Goal: Register for event/course

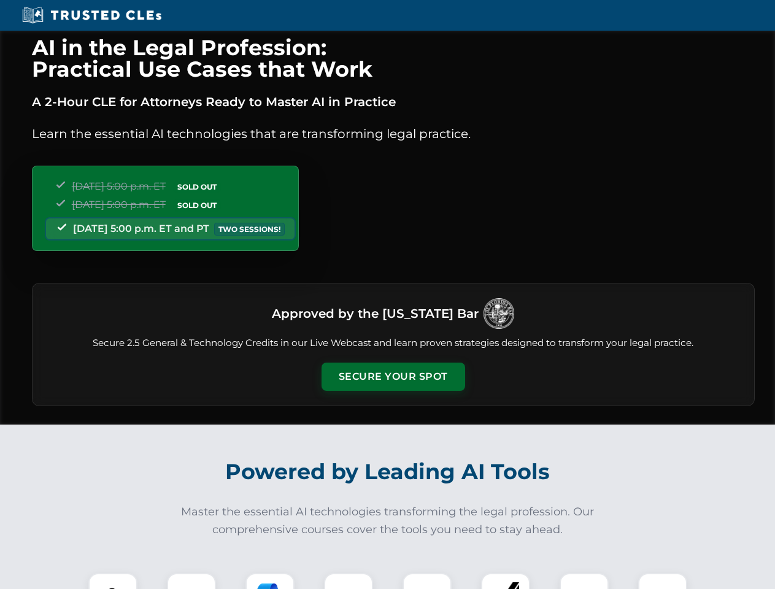
click at [393, 377] on button "Secure Your Spot" at bounding box center [394, 377] width 144 height 28
click at [113, 581] on img at bounding box center [113, 598] width 36 height 36
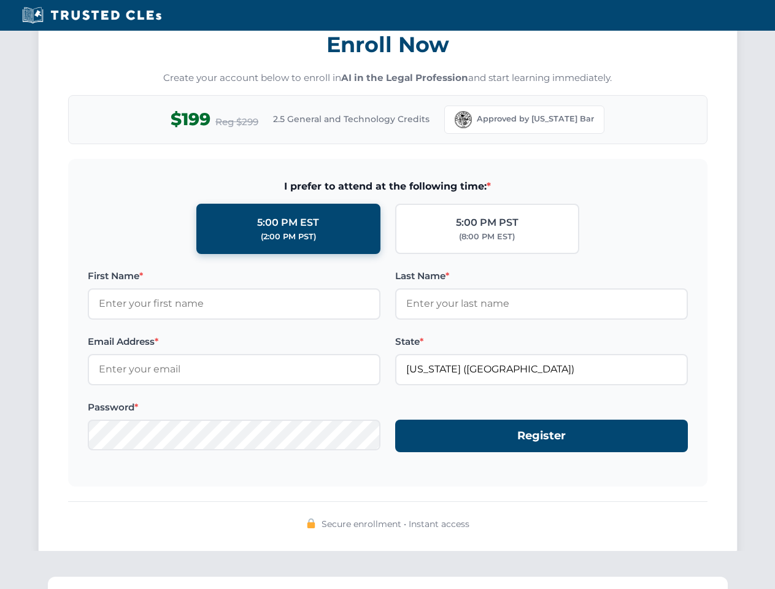
scroll to position [1205, 0]
